Goal: Task Accomplishment & Management: Complete application form

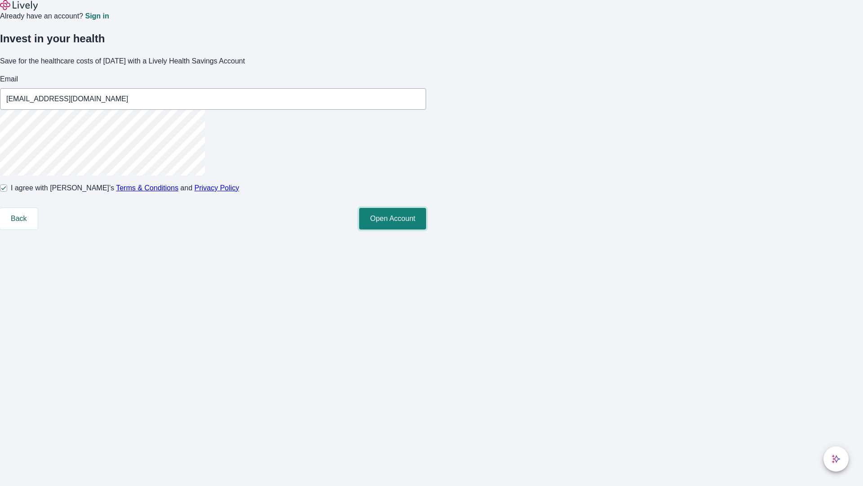
click at [426, 229] on button "Open Account" at bounding box center [392, 219] width 67 height 22
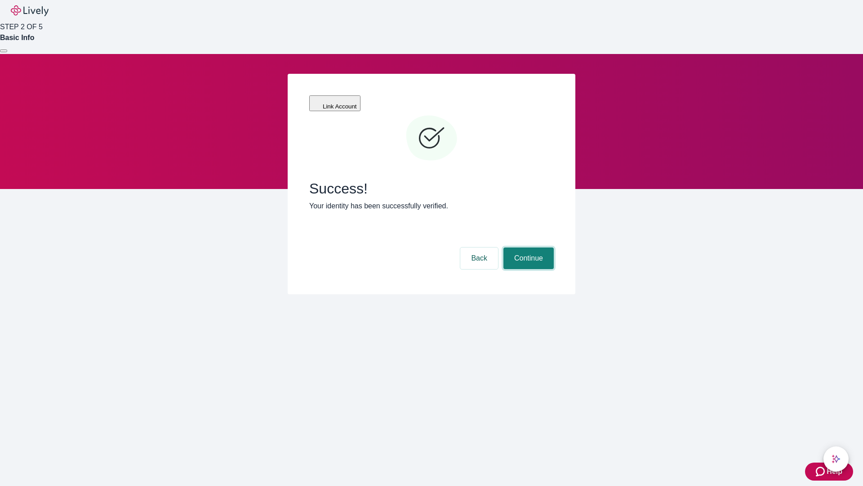
click at [528, 247] on button "Continue" at bounding box center [529, 258] width 50 height 22
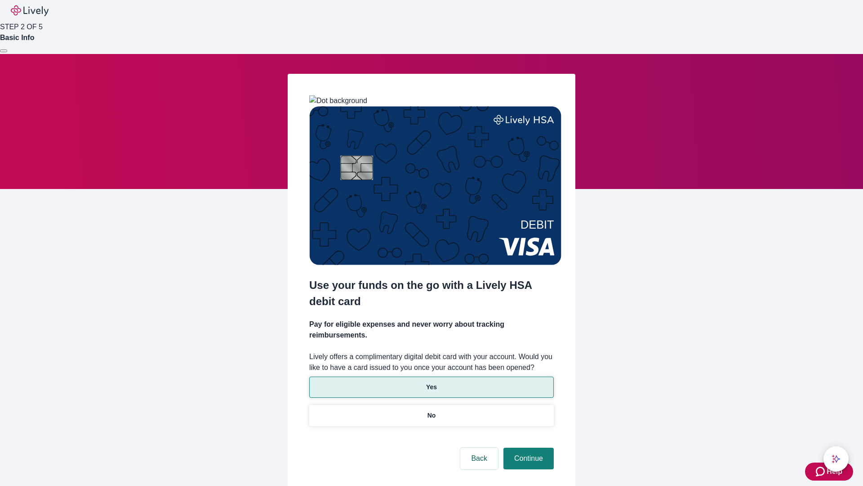
click at [431, 382] on p "Yes" at bounding box center [431, 386] width 11 height 9
click at [528, 447] on button "Continue" at bounding box center [529, 458] width 50 height 22
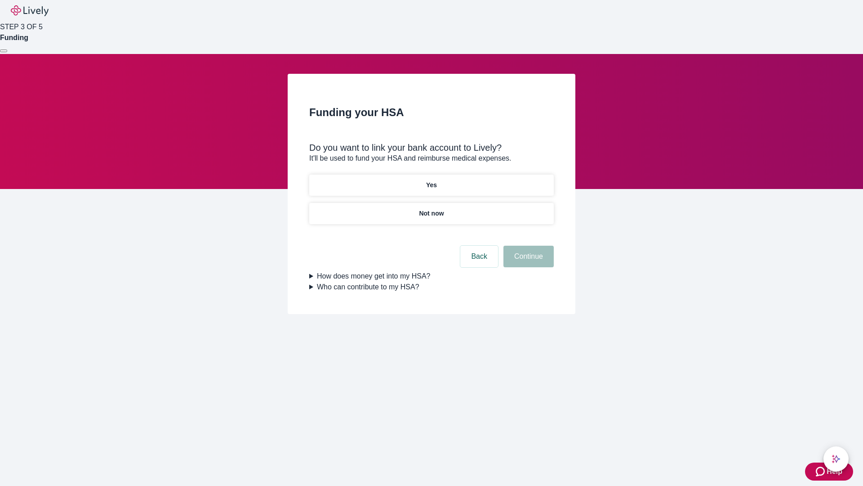
click at [431, 180] on p "Yes" at bounding box center [431, 184] width 11 height 9
click at [528, 246] on button "Continue" at bounding box center [529, 257] width 50 height 22
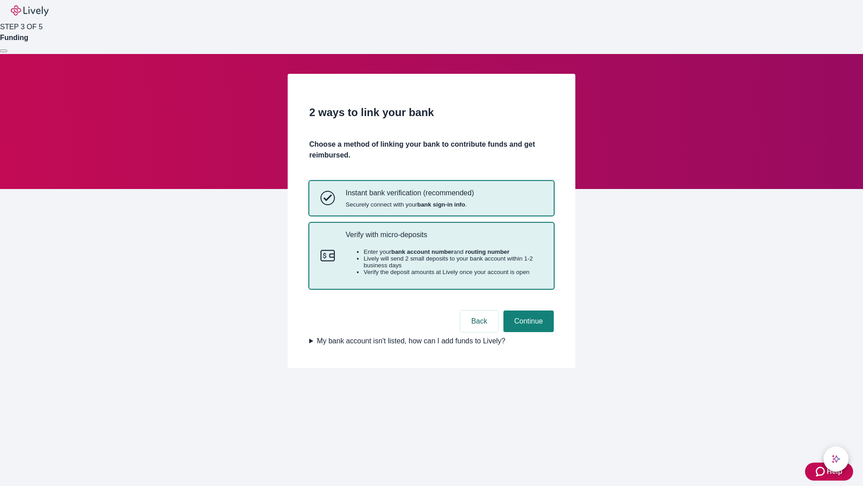
click at [444, 239] on p "Verify with micro-deposits" at bounding box center [444, 234] width 197 height 9
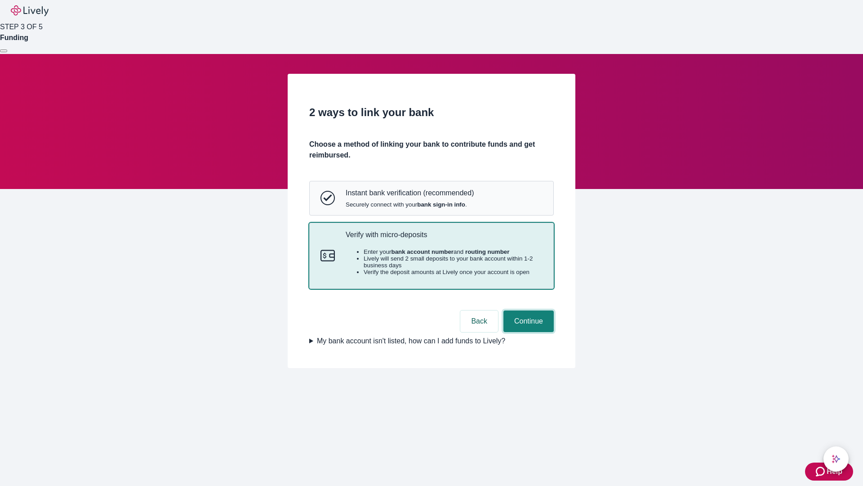
click at [528, 332] on button "Continue" at bounding box center [529, 321] width 50 height 22
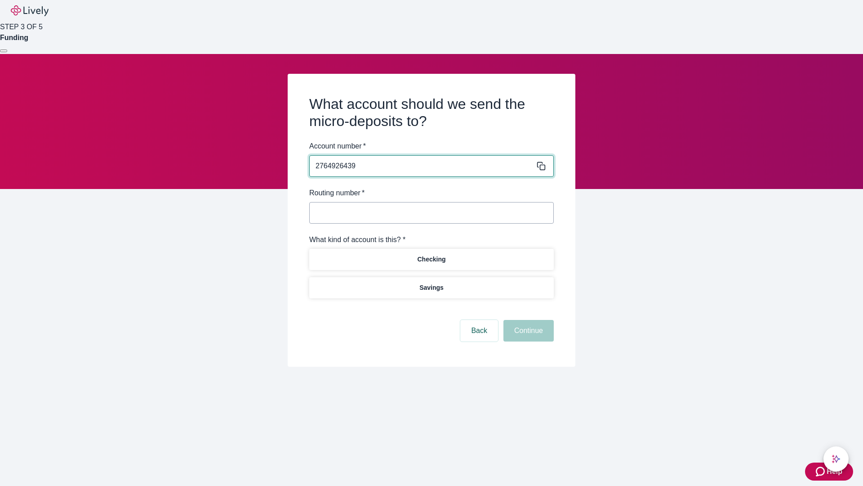
type input "2764926439"
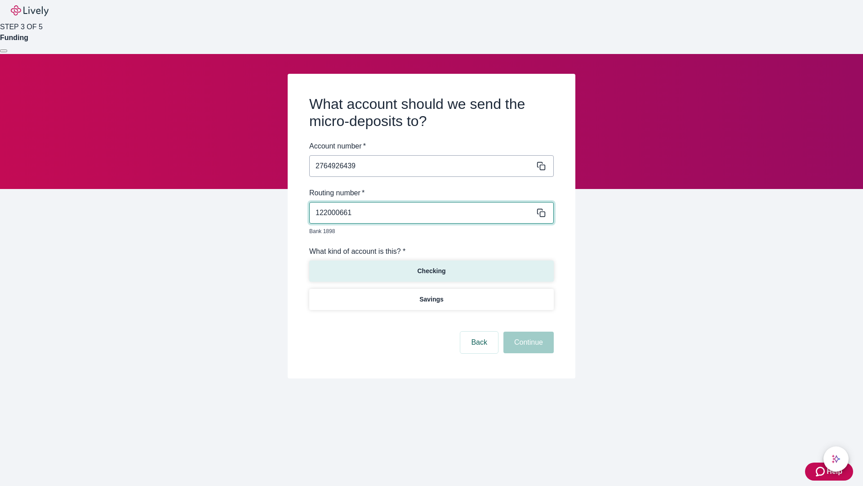
type input "122000661"
click at [431, 266] on p "Checking" at bounding box center [431, 270] width 28 height 9
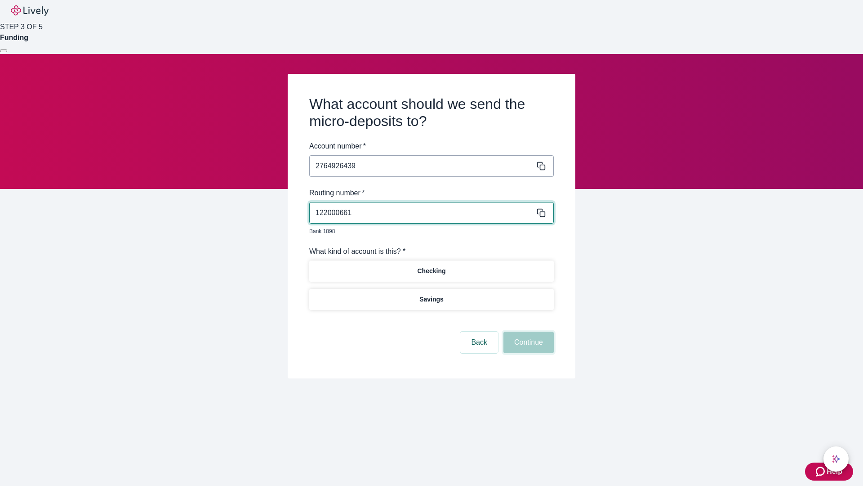
click at [528, 332] on button "Continue" at bounding box center [529, 342] width 50 height 22
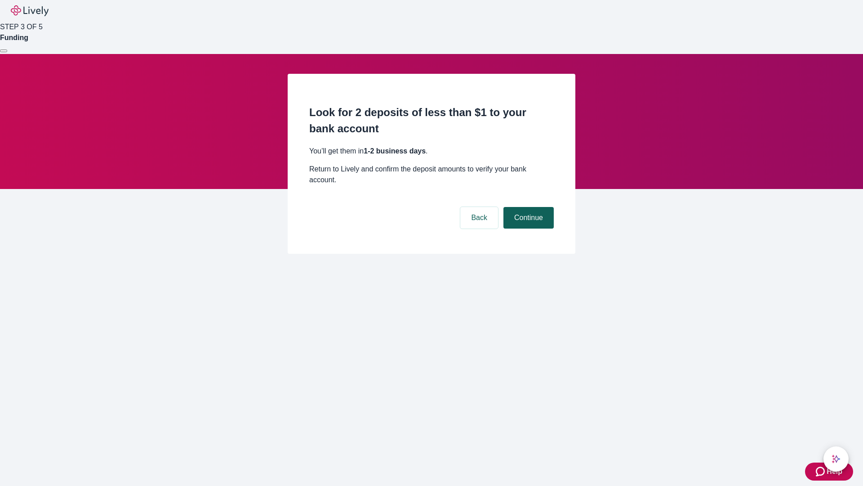
click at [528, 207] on button "Continue" at bounding box center [529, 218] width 50 height 22
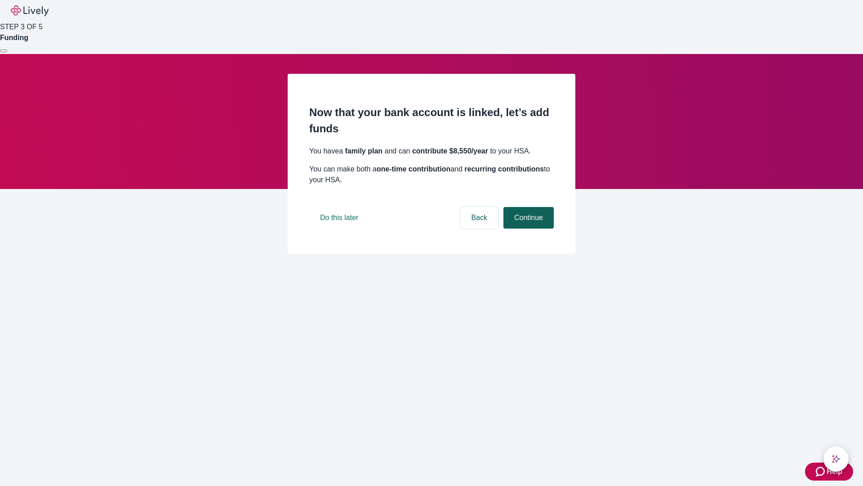
click at [528, 228] on button "Continue" at bounding box center [529, 218] width 50 height 22
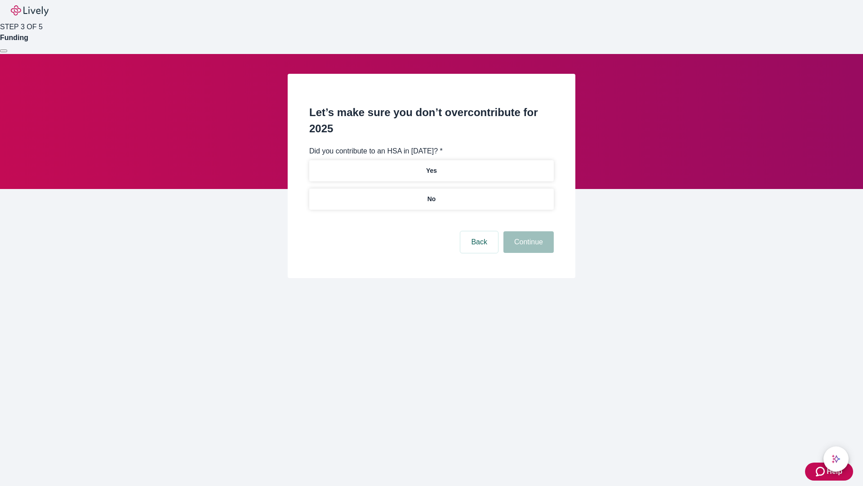
click at [431, 194] on p "No" at bounding box center [432, 198] width 9 height 9
click at [528, 231] on button "Continue" at bounding box center [529, 242] width 50 height 22
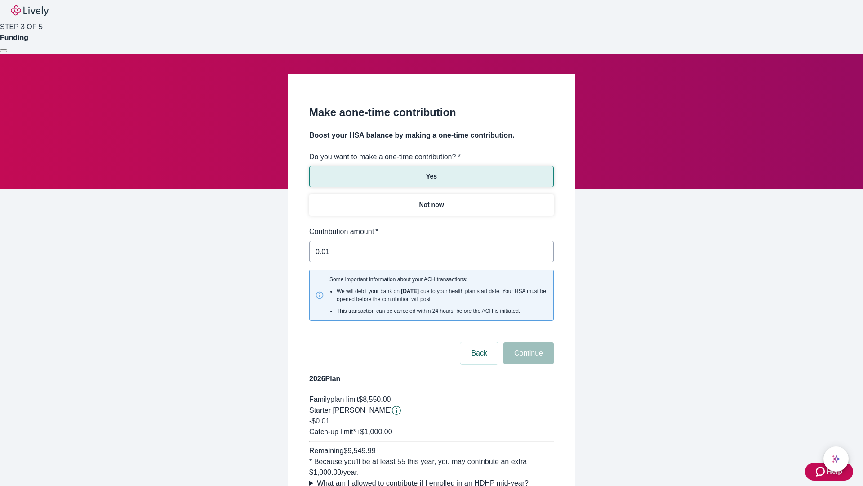
type input "0.01"
click at [528, 342] on button "Continue" at bounding box center [529, 353] width 50 height 22
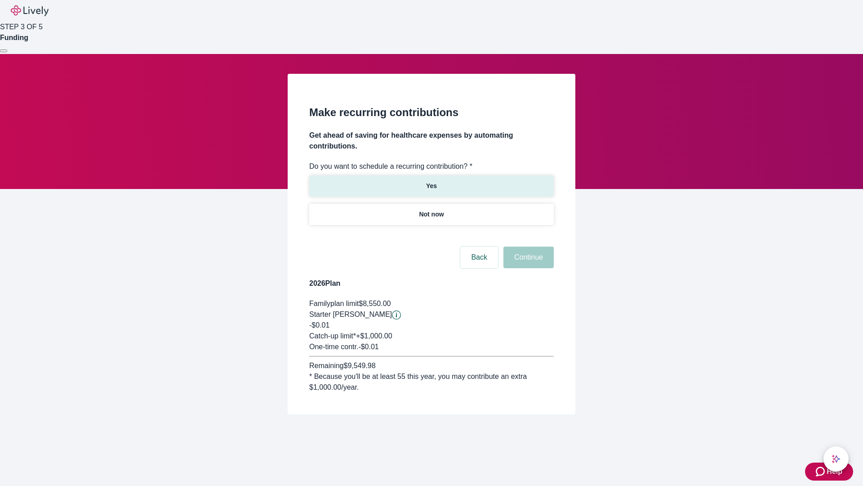
click at [431, 181] on p "Yes" at bounding box center [431, 185] width 11 height 9
click at [431, 236] on body "Help STEP 3 OF 5 Funding Make recurring contributions Get ahead of saving for h…" at bounding box center [431, 228] width 863 height 457
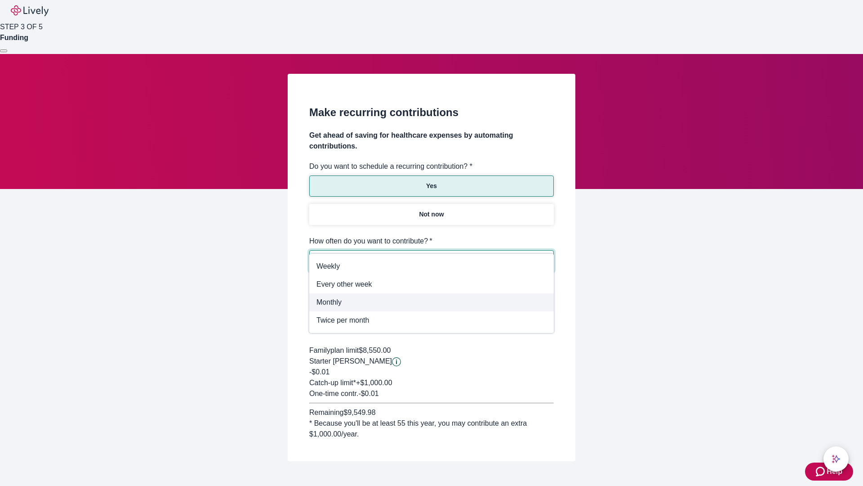
click at [432, 302] on span "Monthly" at bounding box center [432, 302] width 230 height 11
type input "Monthly"
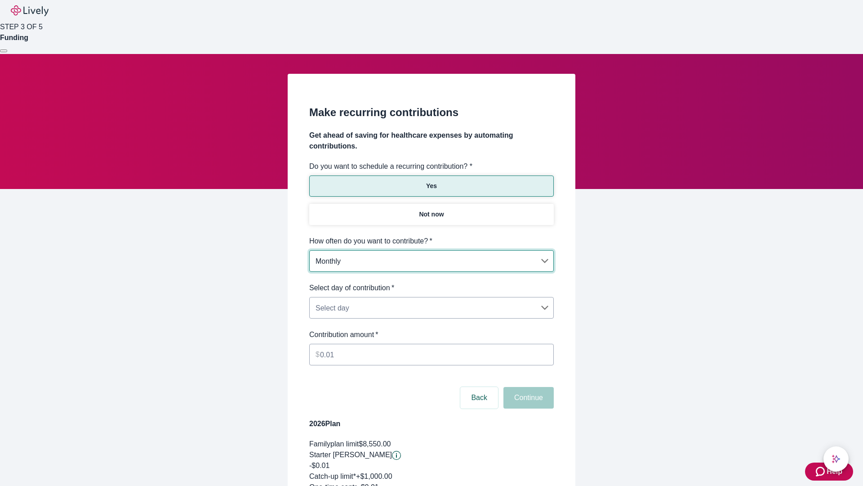
click at [431, 282] on body "Help STEP 3 OF 5 Funding Make recurring contributions Get ahead of saving for h…" at bounding box center [431, 299] width 863 height 598
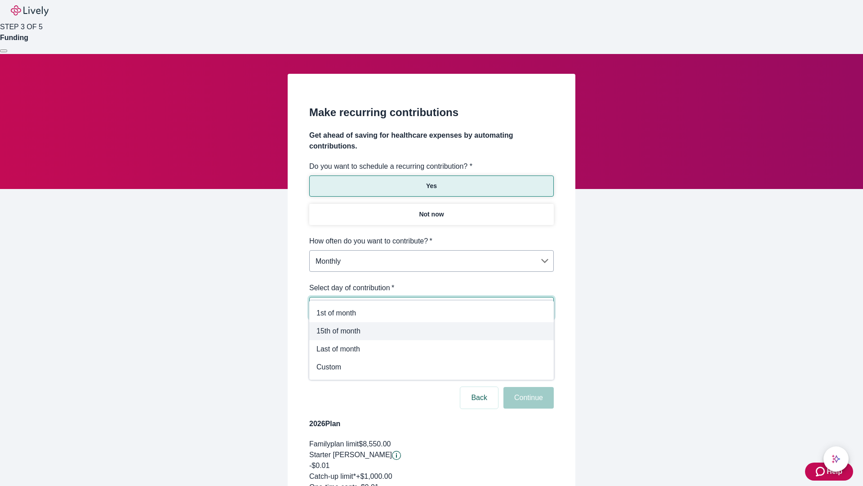
click at [432, 331] on span "15th of month" at bounding box center [432, 331] width 230 height 11
type input "Monthly15th"
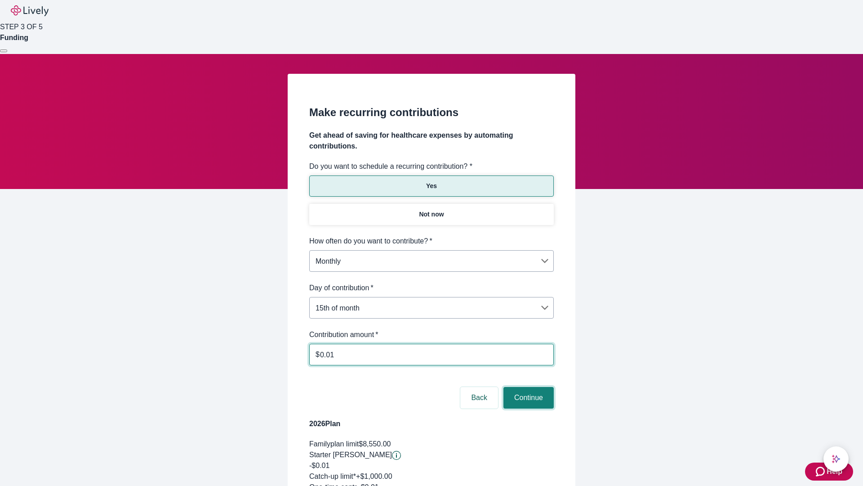
click at [528, 387] on button "Continue" at bounding box center [529, 398] width 50 height 22
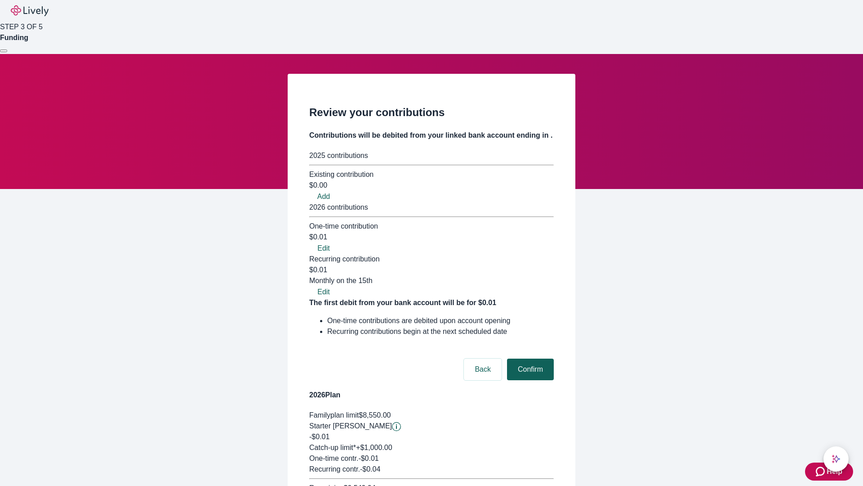
click at [529, 358] on button "Confirm" at bounding box center [530, 369] width 47 height 22
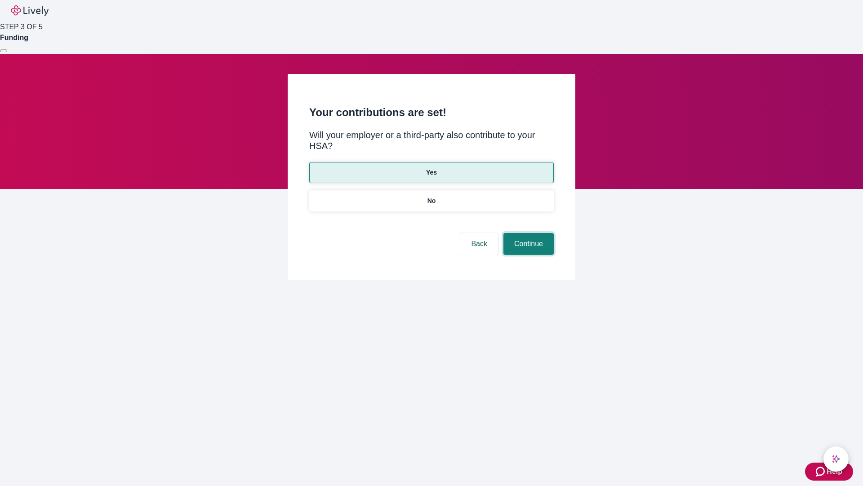
click at [528, 233] on button "Continue" at bounding box center [529, 244] width 50 height 22
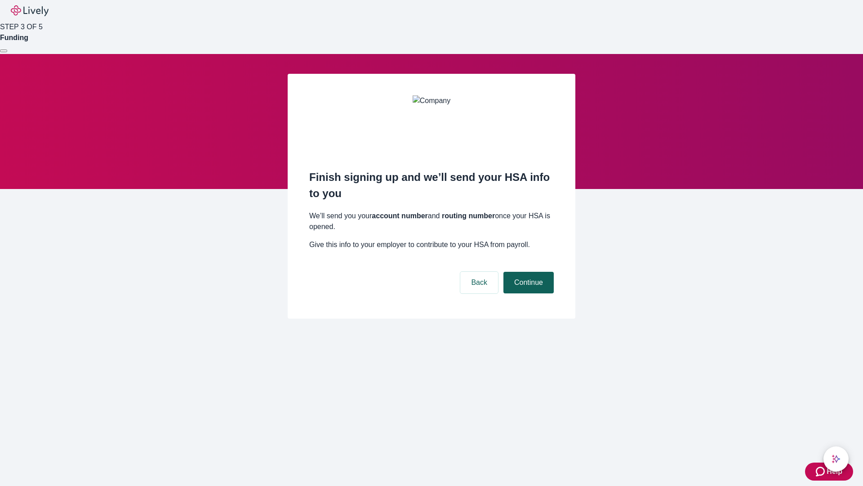
click at [528, 272] on button "Continue" at bounding box center [529, 283] width 50 height 22
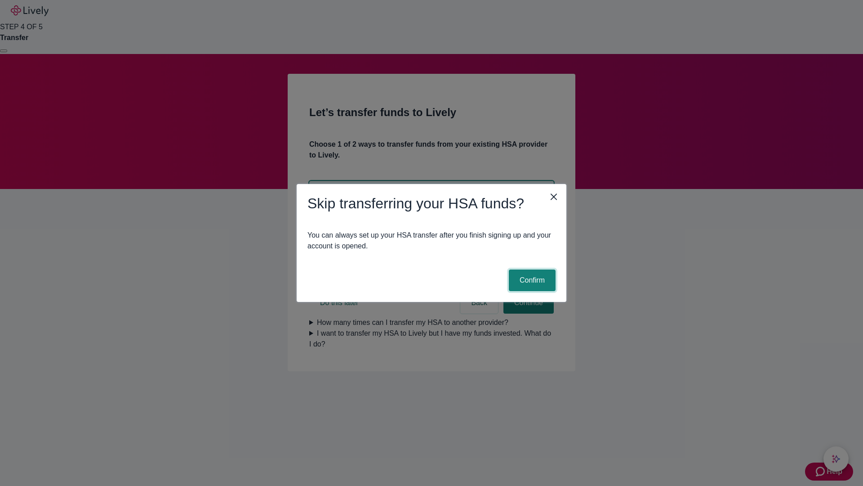
click at [531, 280] on button "Confirm" at bounding box center [532, 280] width 47 height 22
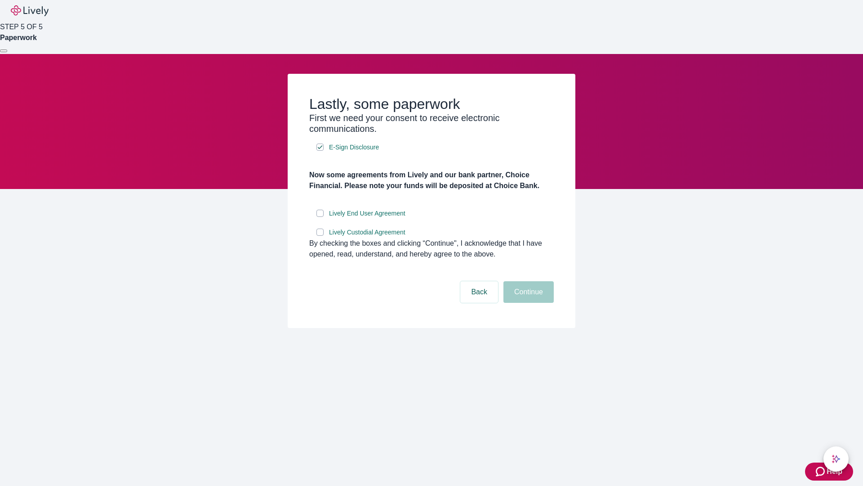
click at [320, 217] on input "Lively End User Agreement" at bounding box center [320, 213] width 7 height 7
checkbox input "true"
click at [320, 236] on input "Lively Custodial Agreement" at bounding box center [320, 231] width 7 height 7
checkbox input "true"
click at [528, 303] on button "Continue" at bounding box center [529, 292] width 50 height 22
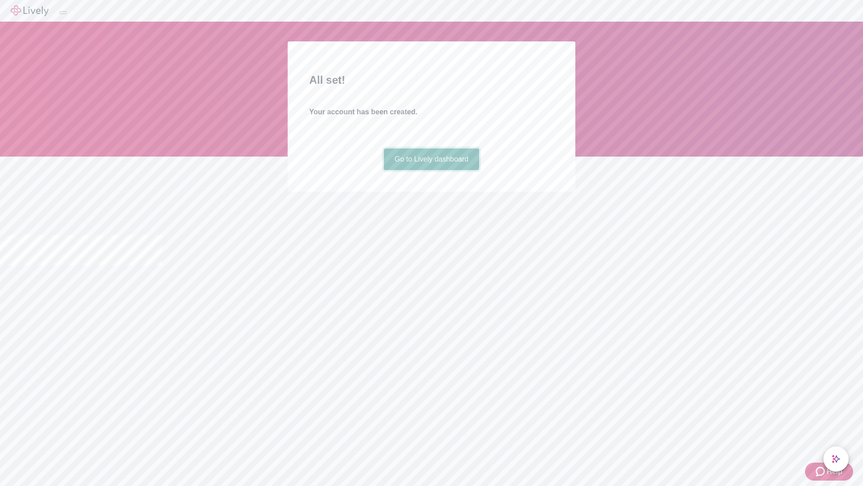
click at [431, 170] on link "Go to Lively dashboard" at bounding box center [432, 159] width 96 height 22
